Goal: Task Accomplishment & Management: Manage account settings

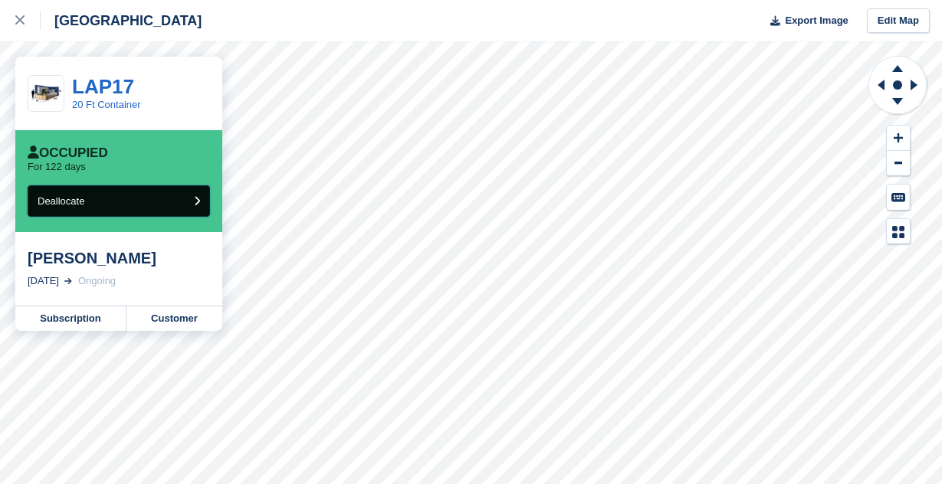
click at [185, 204] on button "Deallocate" at bounding box center [119, 200] width 182 height 31
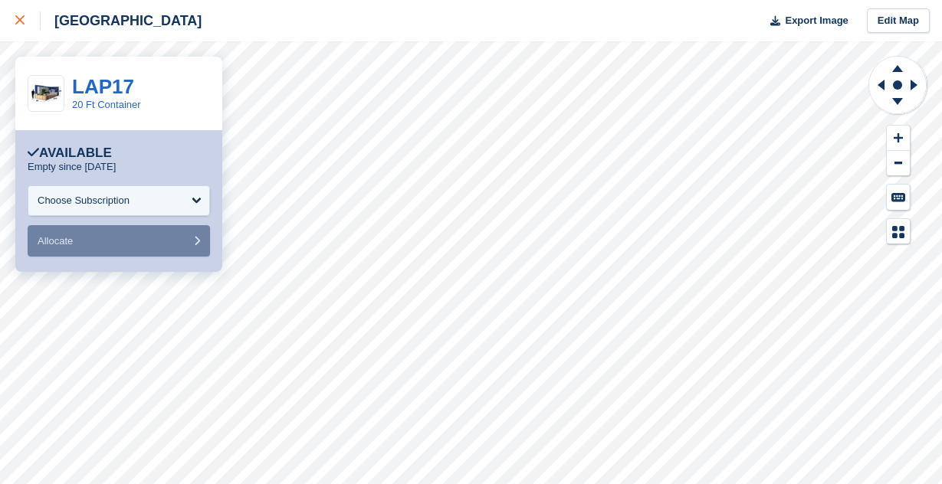
click at [22, 16] on icon at bounding box center [19, 19] width 9 height 9
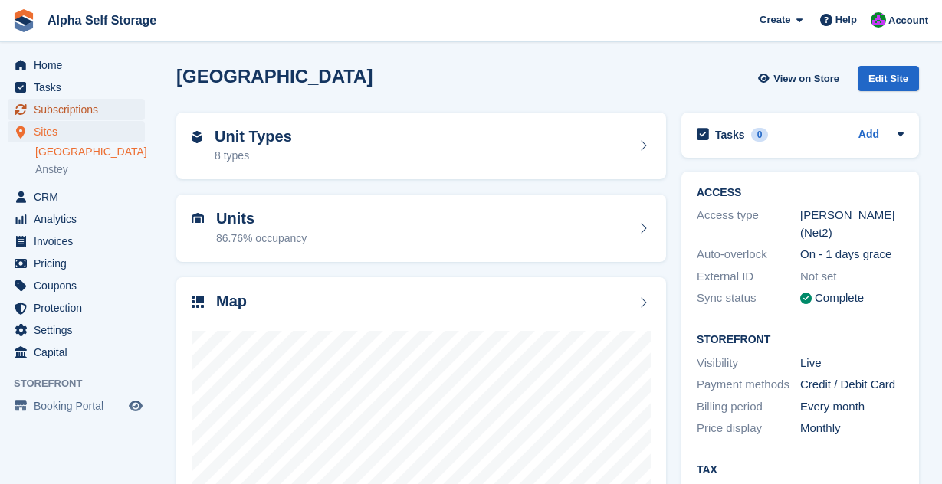
click at [74, 113] on span "Subscriptions" at bounding box center [80, 109] width 92 height 21
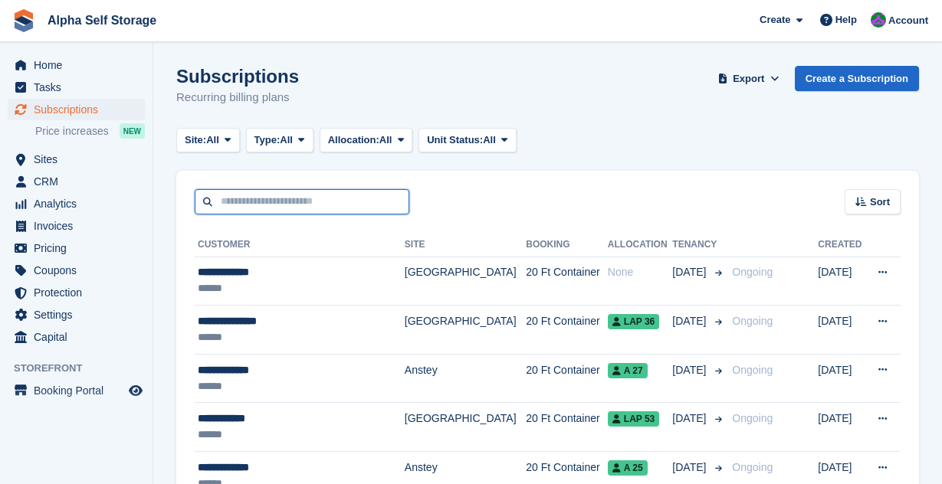
click at [276, 208] on input "text" at bounding box center [302, 201] width 215 height 25
type input "********"
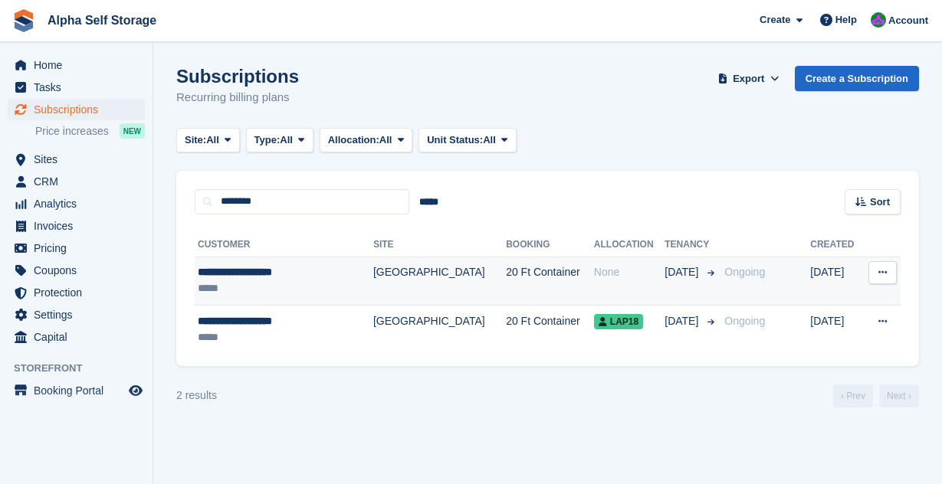
click at [506, 265] on td "20 Ft Container" at bounding box center [550, 281] width 88 height 49
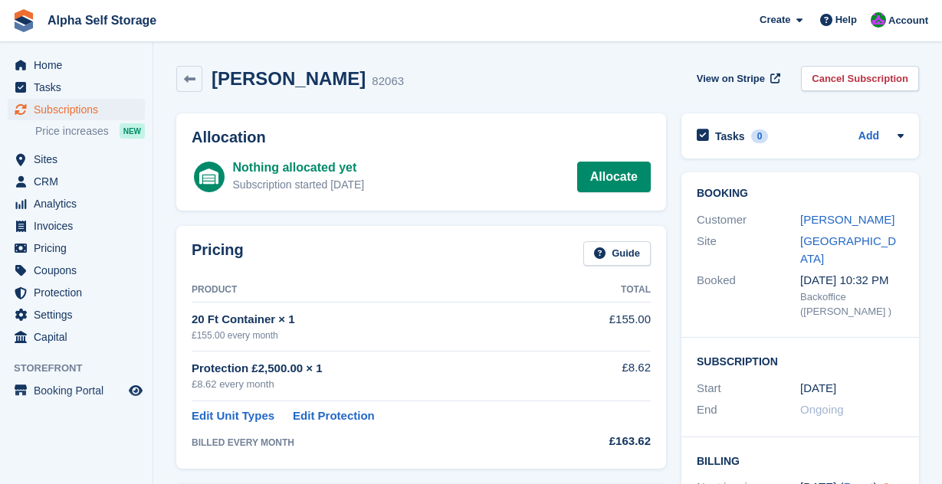
click at [881, 61] on div "Michelle pennington 82063 View on Stripe Cancel Subscription" at bounding box center [548, 82] width 758 height 48
click at [871, 75] on link "Cancel Subscription" at bounding box center [860, 78] width 118 height 25
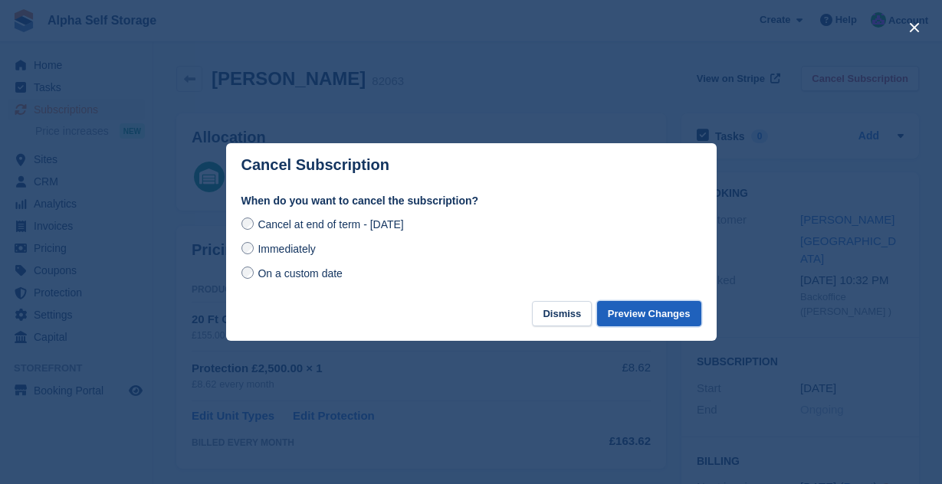
click at [638, 318] on button "Preview Changes" at bounding box center [649, 313] width 104 height 25
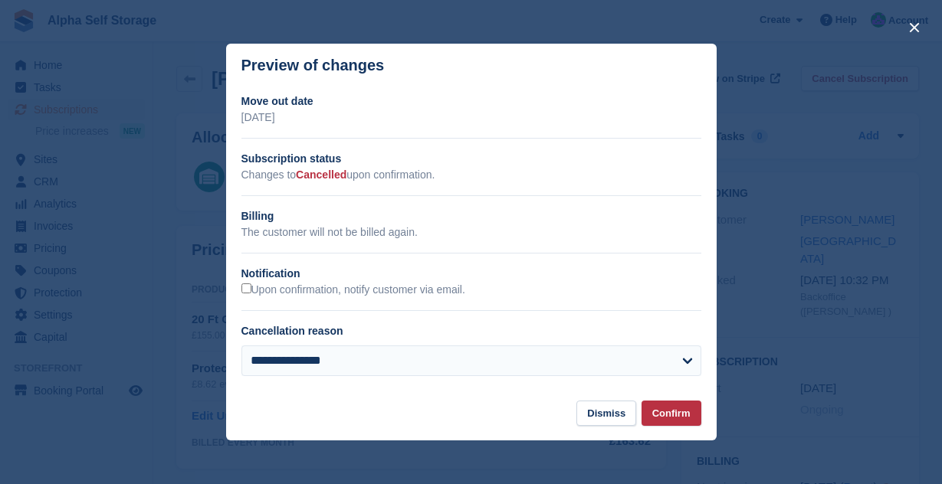
click at [682, 400] on section "**********" at bounding box center [471, 243] width 491 height 313
click at [682, 405] on button "Confirm" at bounding box center [672, 413] width 60 height 25
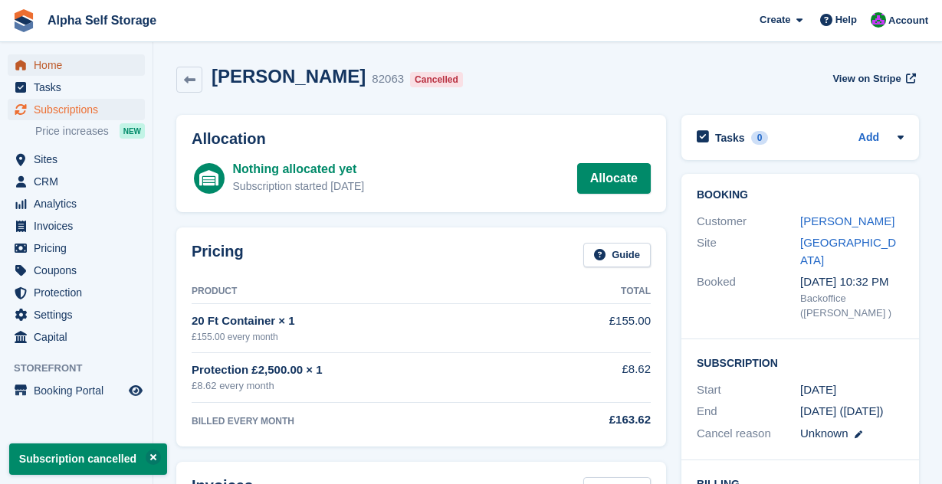
click at [67, 64] on span "Home" at bounding box center [80, 64] width 92 height 21
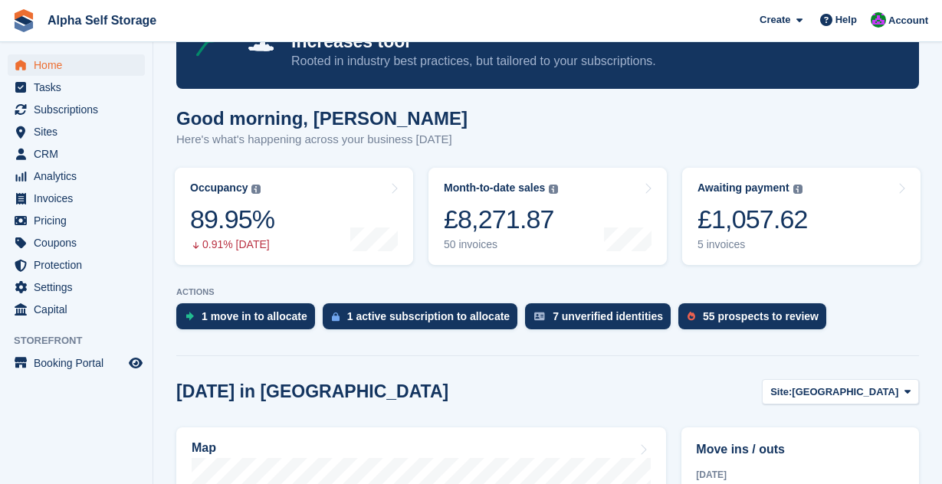
scroll to position [104, 0]
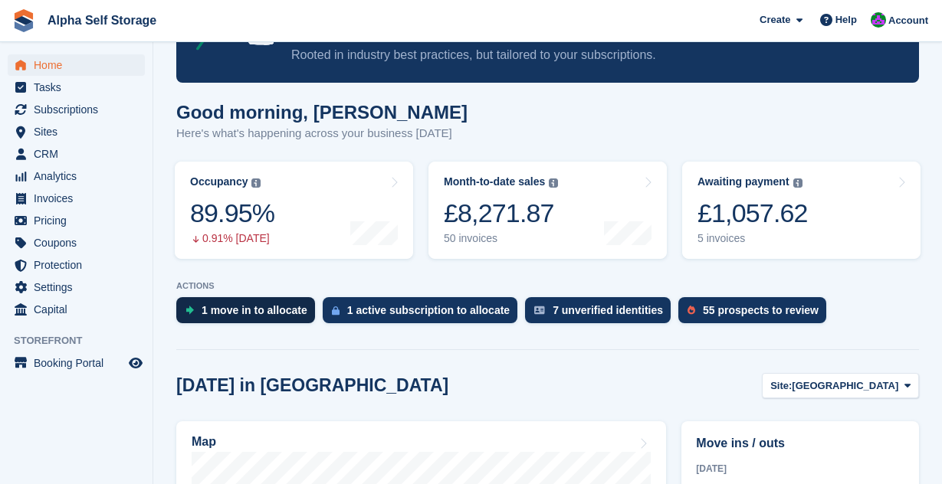
click at [253, 308] on div "1 move in to allocate" at bounding box center [255, 310] width 106 height 12
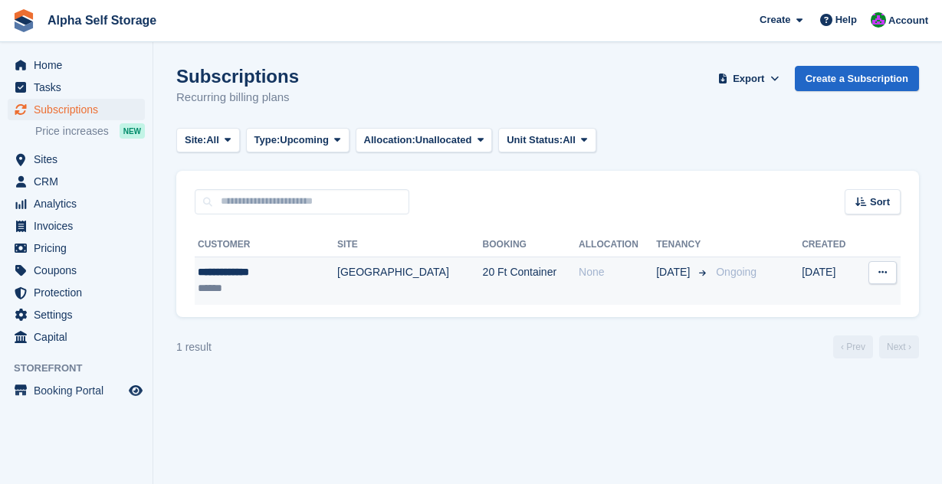
click at [505, 297] on td "20 Ft Container" at bounding box center [531, 281] width 96 height 48
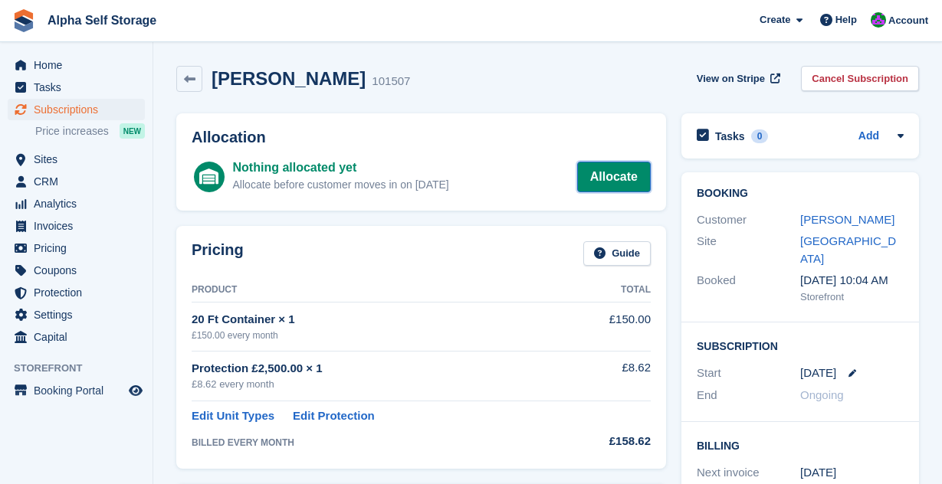
click at [615, 172] on link "Allocate" at bounding box center [614, 177] width 74 height 31
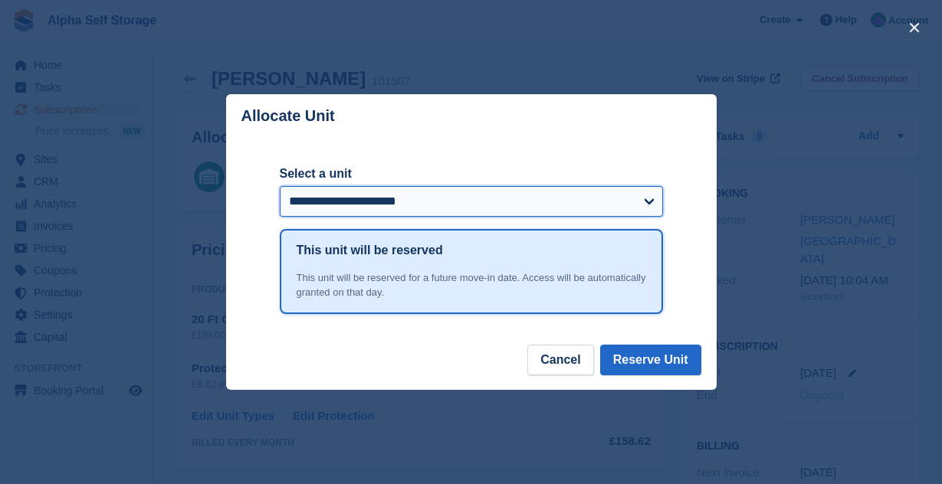
click at [507, 199] on select "**********" at bounding box center [471, 201] width 383 height 31
select select "*****"
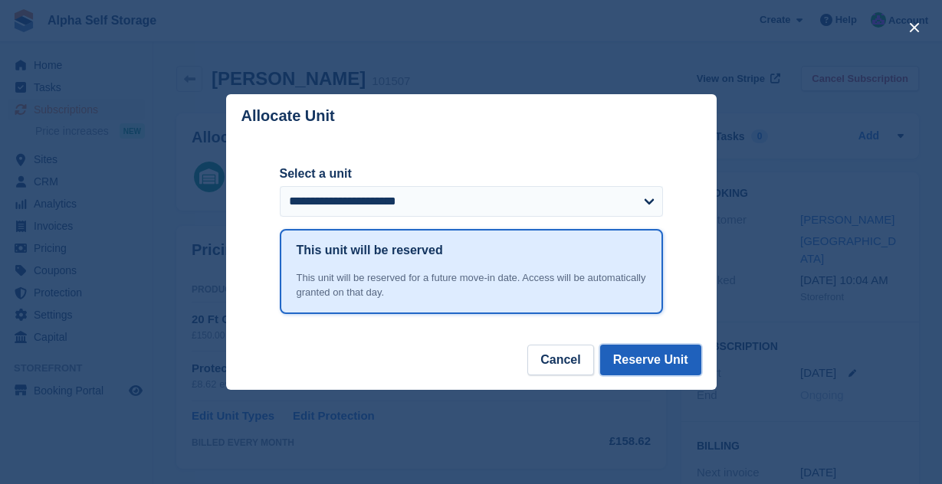
click at [677, 372] on button "Reserve Unit" at bounding box center [650, 360] width 101 height 31
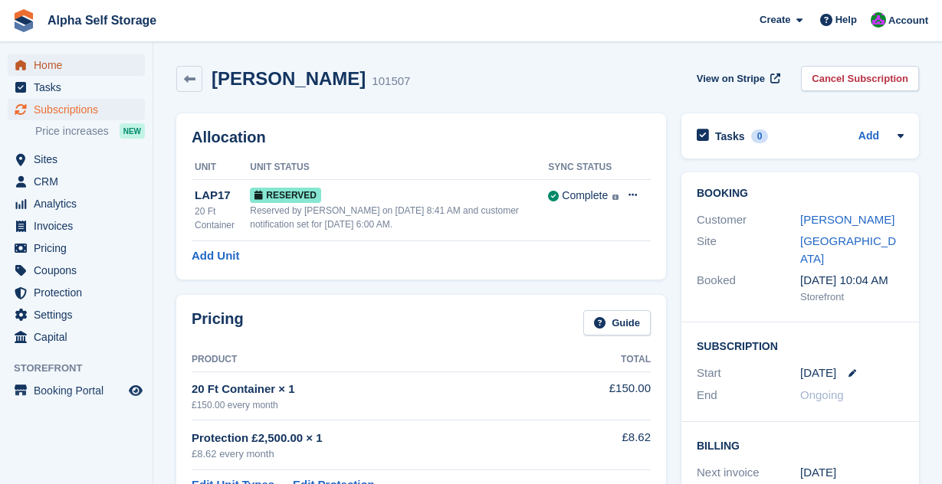
click at [45, 57] on span "Home" at bounding box center [80, 64] width 92 height 21
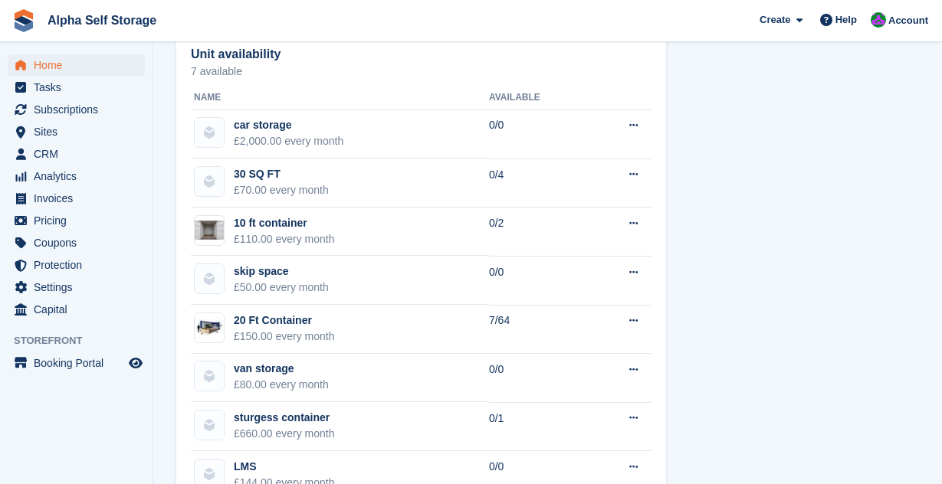
scroll to position [955, 0]
